Goal: Task Accomplishment & Management: Manage account settings

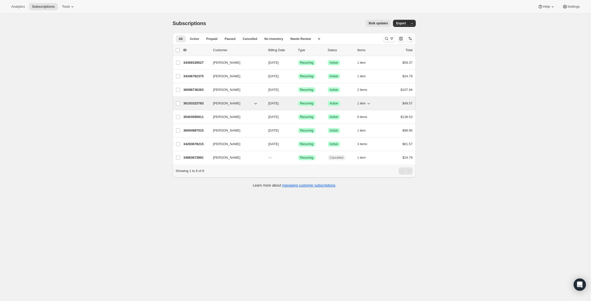
click at [365, 105] on span "1 item" at bounding box center [362, 103] width 8 height 4
click at [365, 103] on span "1 item" at bounding box center [362, 103] width 8 height 4
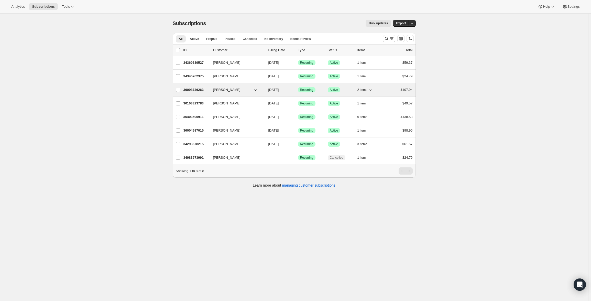
click at [366, 89] on span "2 items" at bounding box center [363, 90] width 10 height 4
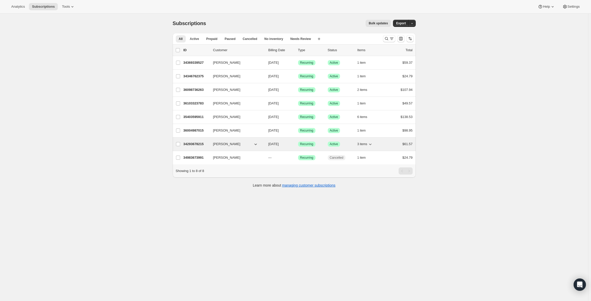
click at [369, 143] on icon "button" at bounding box center [370, 144] width 5 height 5
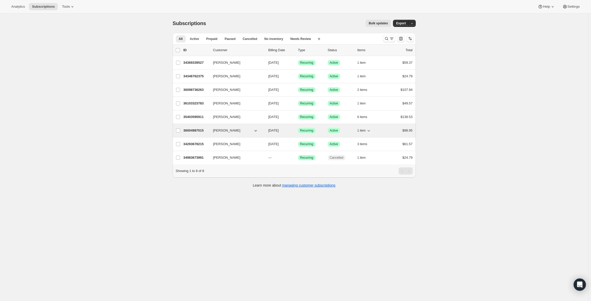
click at [367, 128] on button "1 item" at bounding box center [365, 130] width 14 height 7
